Goal: Information Seeking & Learning: Get advice/opinions

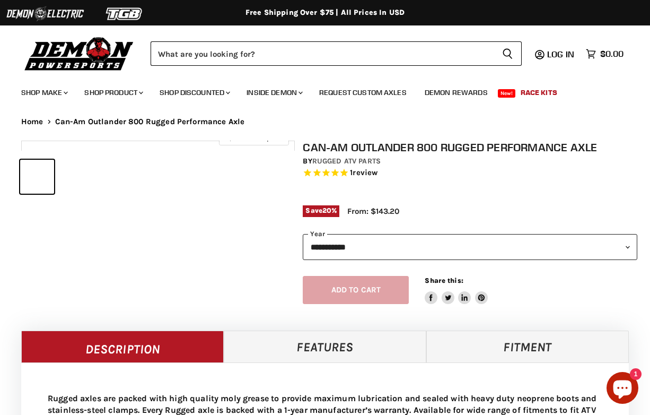
select select "******"
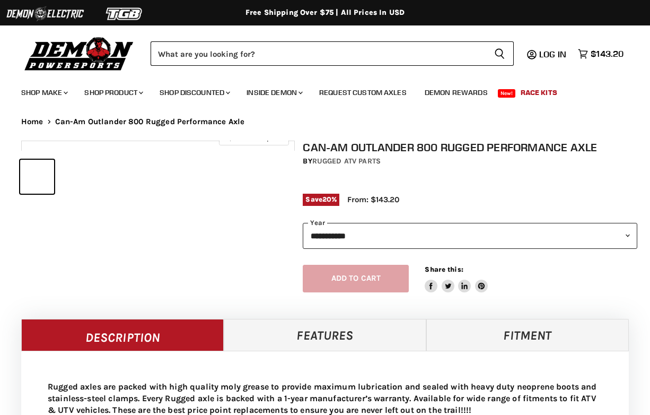
select select "******"
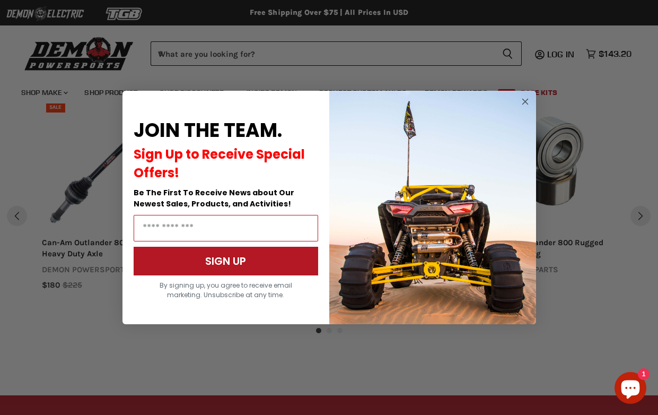
scroll to position [945, 0]
